Goal: Task Accomplishment & Management: Manage account settings

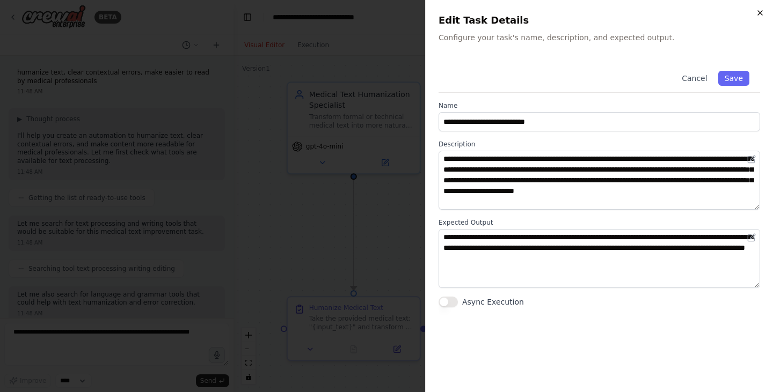
scroll to position [739, 0]
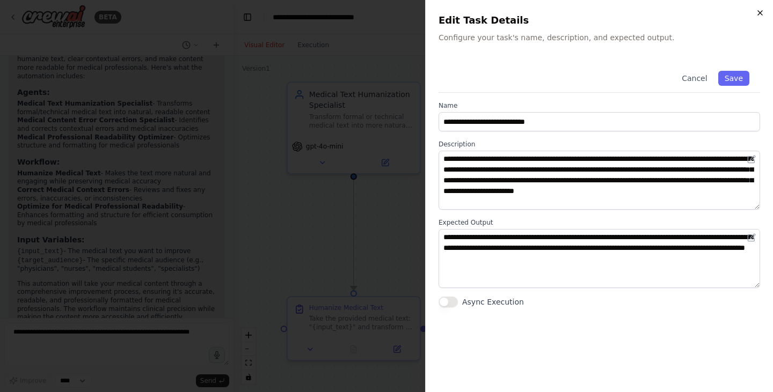
click at [757, 12] on icon "button" at bounding box center [759, 13] width 9 height 9
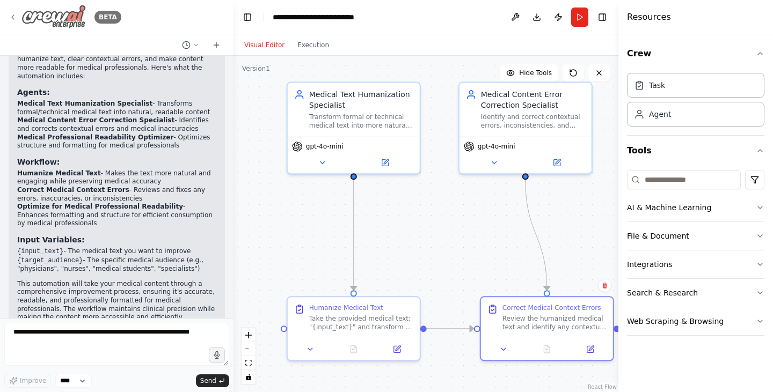
click at [11, 16] on icon at bounding box center [13, 17] width 9 height 9
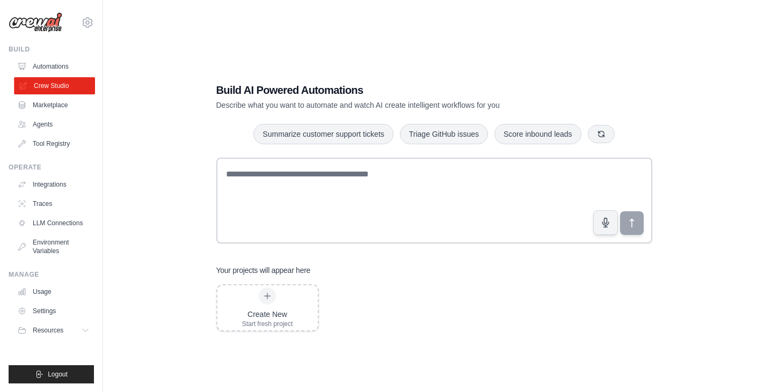
click at [40, 86] on link "Crew Studio" at bounding box center [54, 85] width 81 height 17
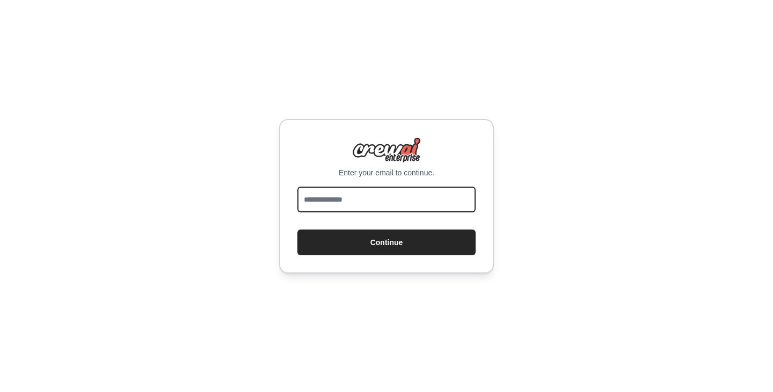
click at [314, 201] on input "email" at bounding box center [386, 200] width 178 height 26
type input "**********"
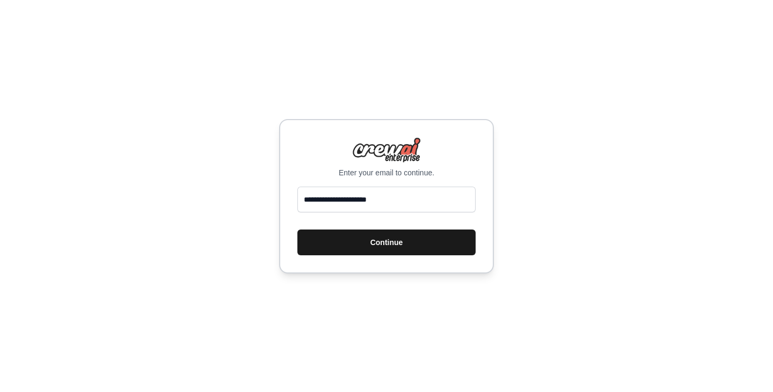
click at [377, 237] on button "Continue" at bounding box center [386, 243] width 178 height 26
